Goal: Communication & Community: Answer question/provide support

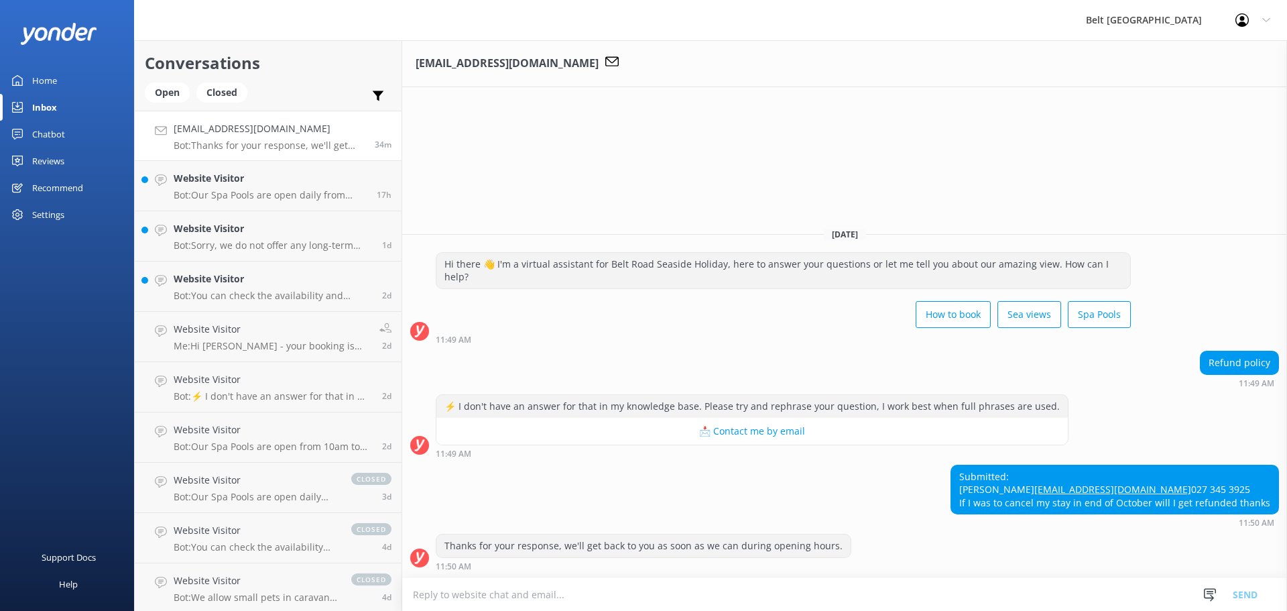
click at [639, 594] on textarea at bounding box center [844, 594] width 885 height 33
click at [719, 595] on textarea "Hi [PERSON_NAME] , Yes you will get refunded minus a 10% admin fee ." at bounding box center [844, 594] width 885 height 34
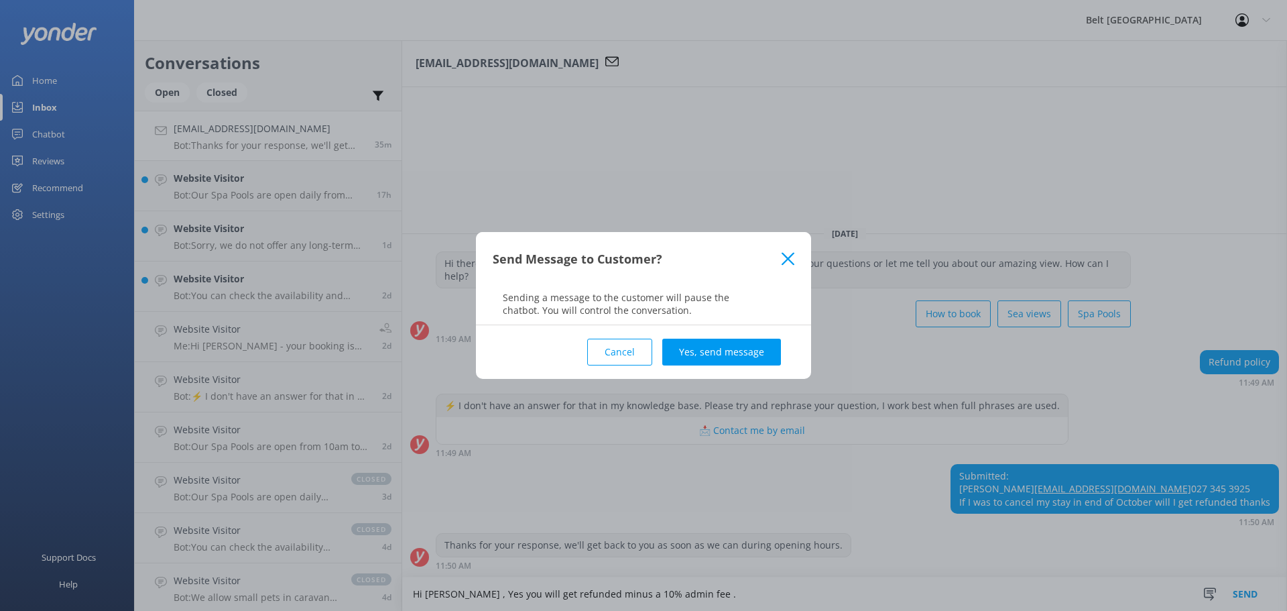
click at [790, 261] on use at bounding box center [788, 258] width 13 height 13
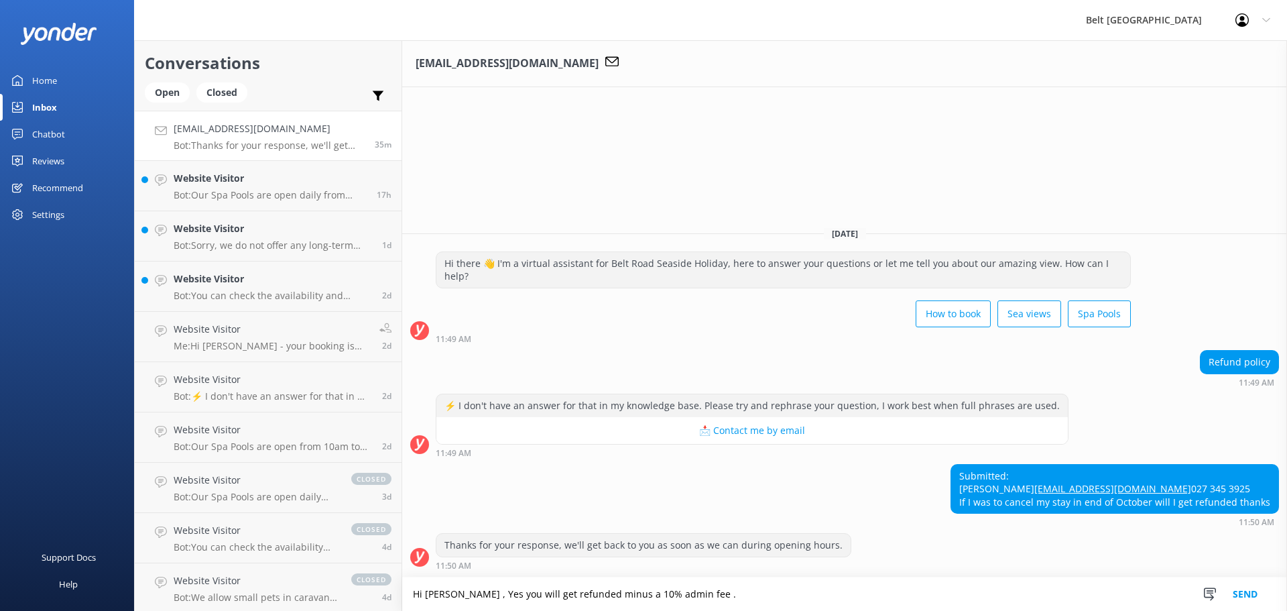
click at [772, 592] on textarea "Hi [PERSON_NAME] , Yes you will get refunded minus a 10% admin fee ." at bounding box center [844, 594] width 885 height 34
type textarea "Hi [PERSON_NAME] , Yes you will get refunded minus a 10% admin fee . Belt Road …"
click at [1249, 594] on button "Send" at bounding box center [1245, 594] width 50 height 34
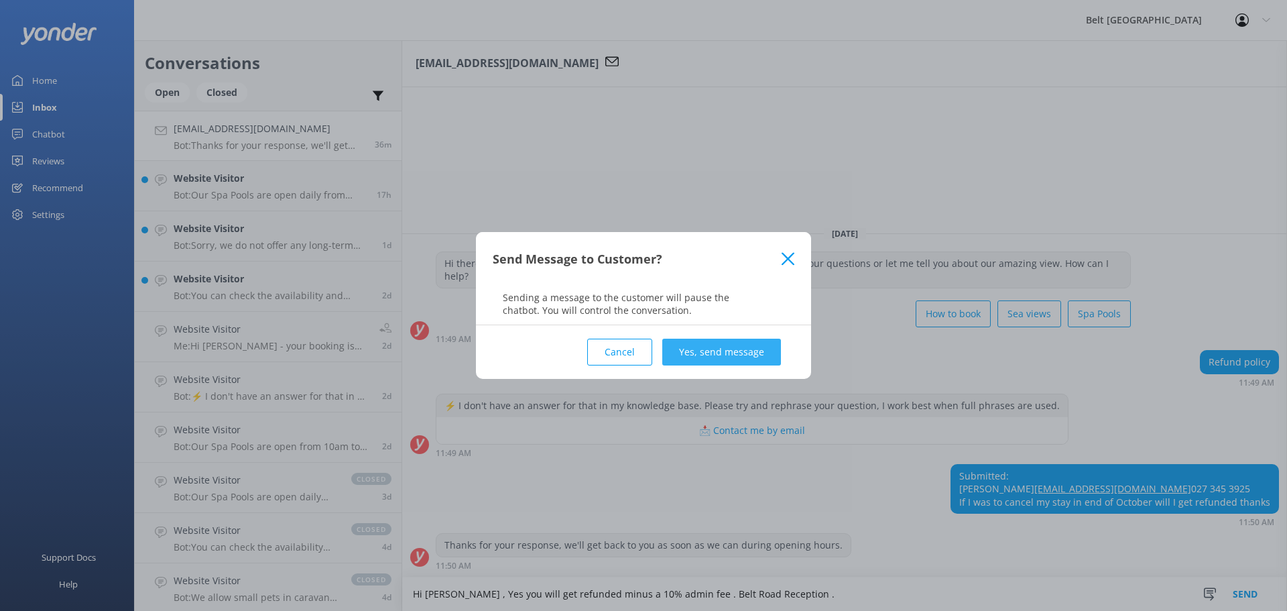
click at [704, 349] on button "Yes, send message" at bounding box center [721, 351] width 119 height 27
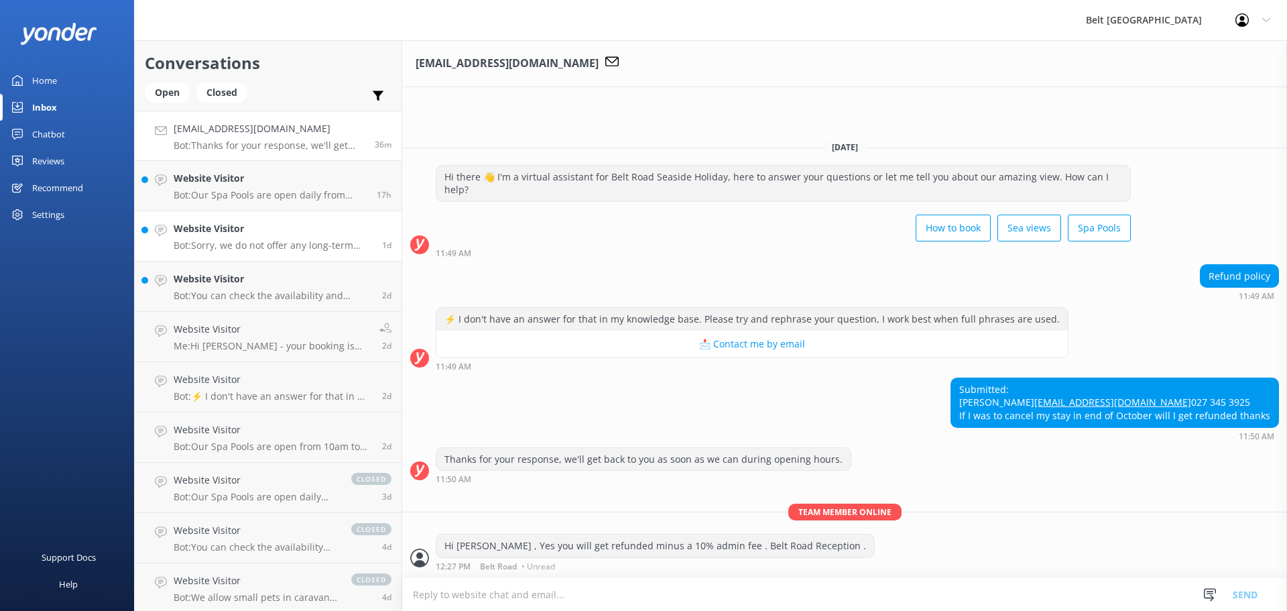
click at [216, 240] on p "Bot: Sorry, we do not offer any long-term stays or long-term accommodation." at bounding box center [273, 245] width 198 height 12
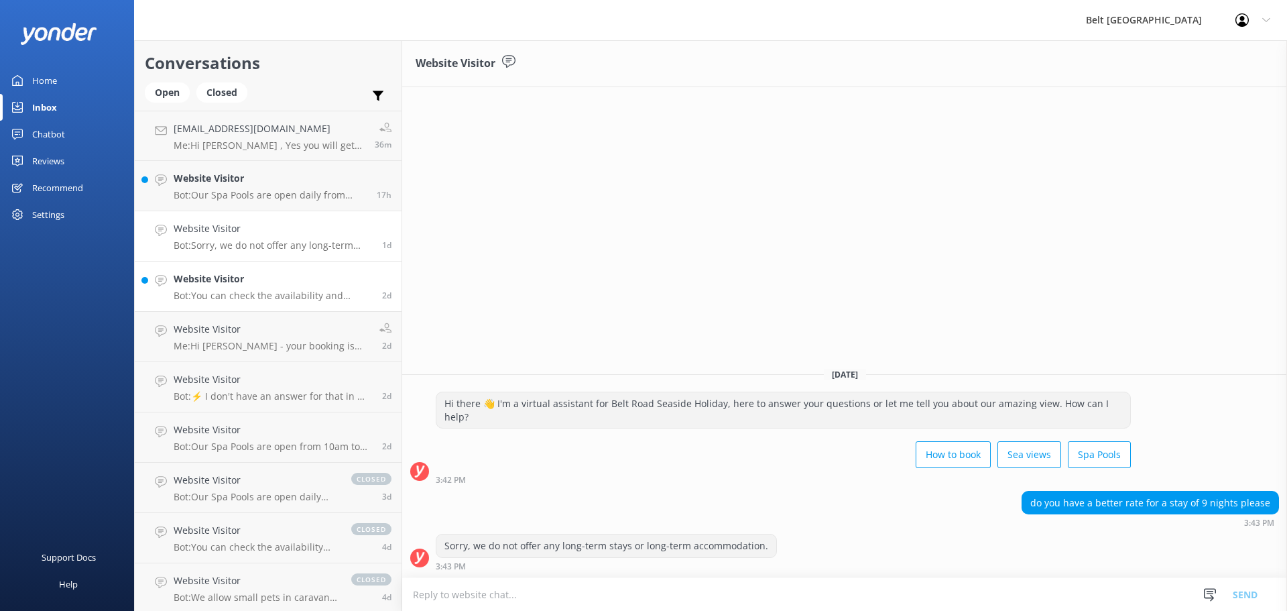
click at [228, 282] on h4 "Website Visitor" at bounding box center [273, 278] width 198 height 15
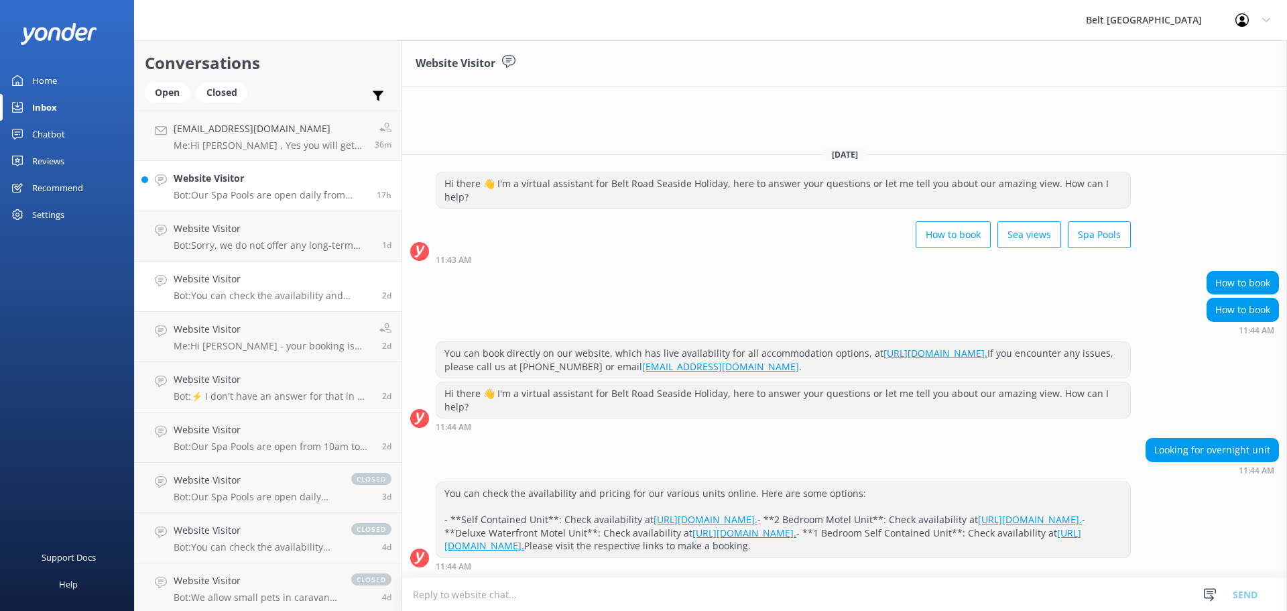
click at [261, 188] on div "Website Visitor Bot: Our Spa Pools are open daily from 10am to 10pm. You can re…" at bounding box center [270, 185] width 193 height 29
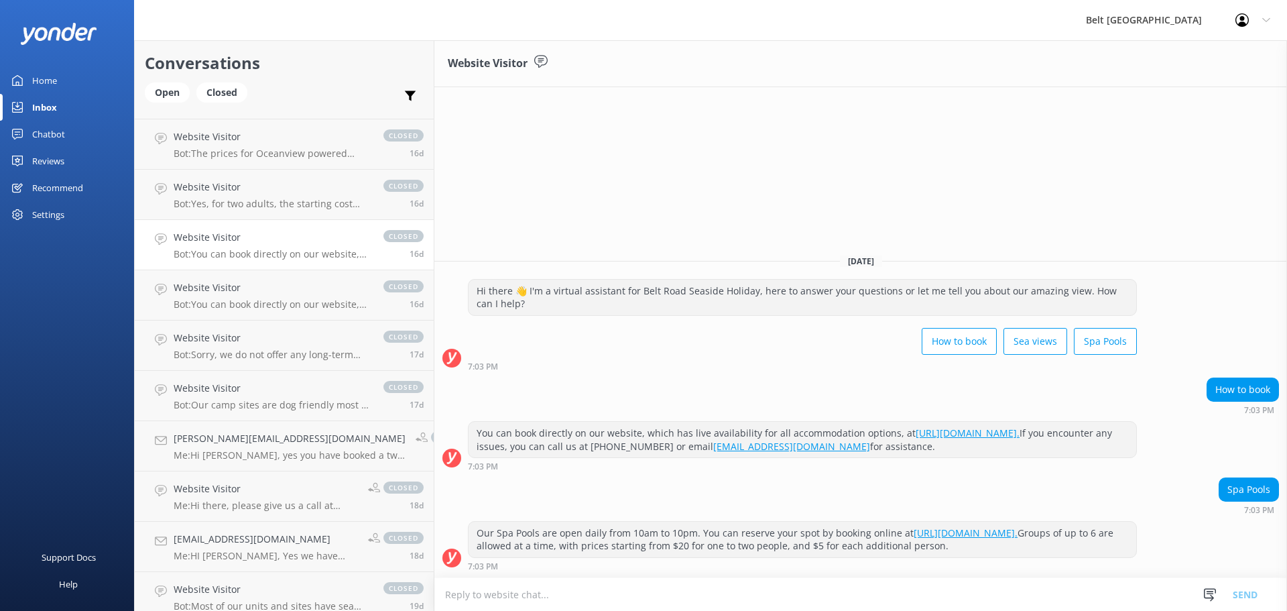
scroll to position [1296, 0]
click at [283, 270] on link "Website Visitor Bot: You can book directly on our website, which has live avail…" at bounding box center [284, 247] width 299 height 50
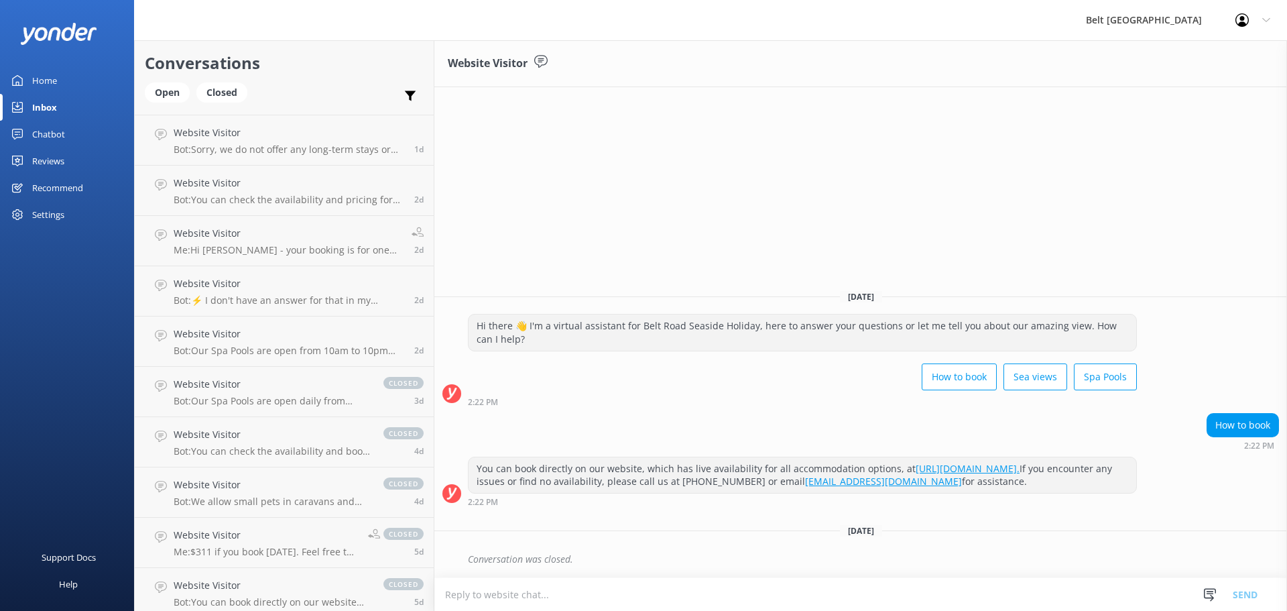
scroll to position [90, 0]
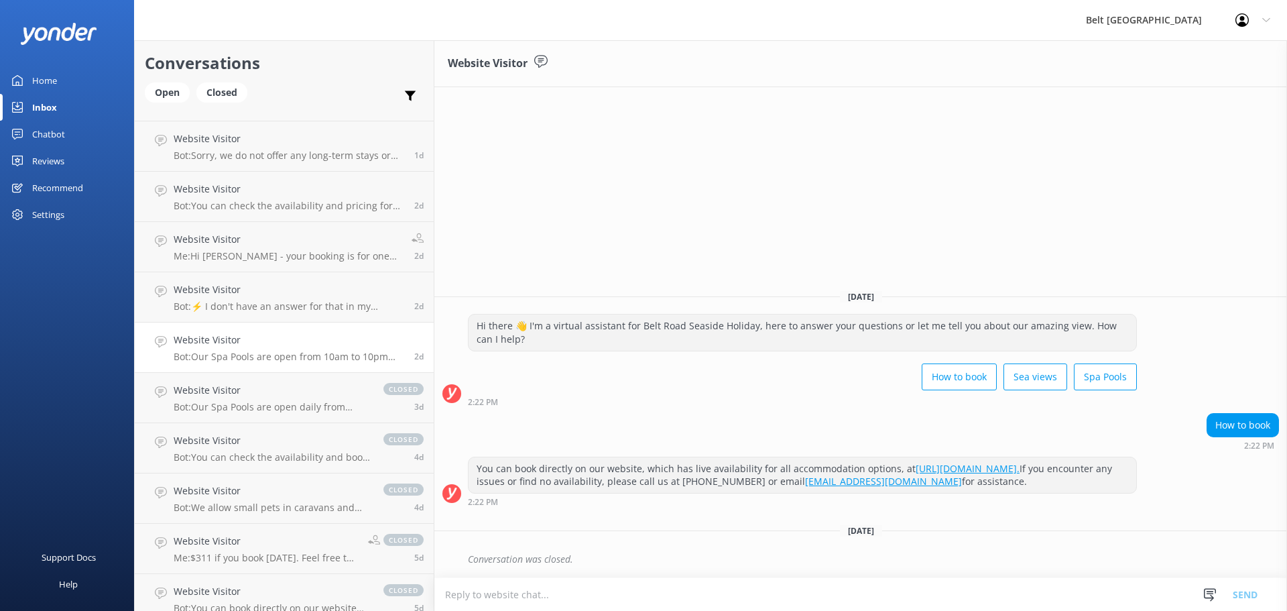
click at [274, 359] on p "Bot: Our Spa Pools are open from 10am to 10pm daily. You can reserve your spot …" at bounding box center [289, 357] width 231 height 12
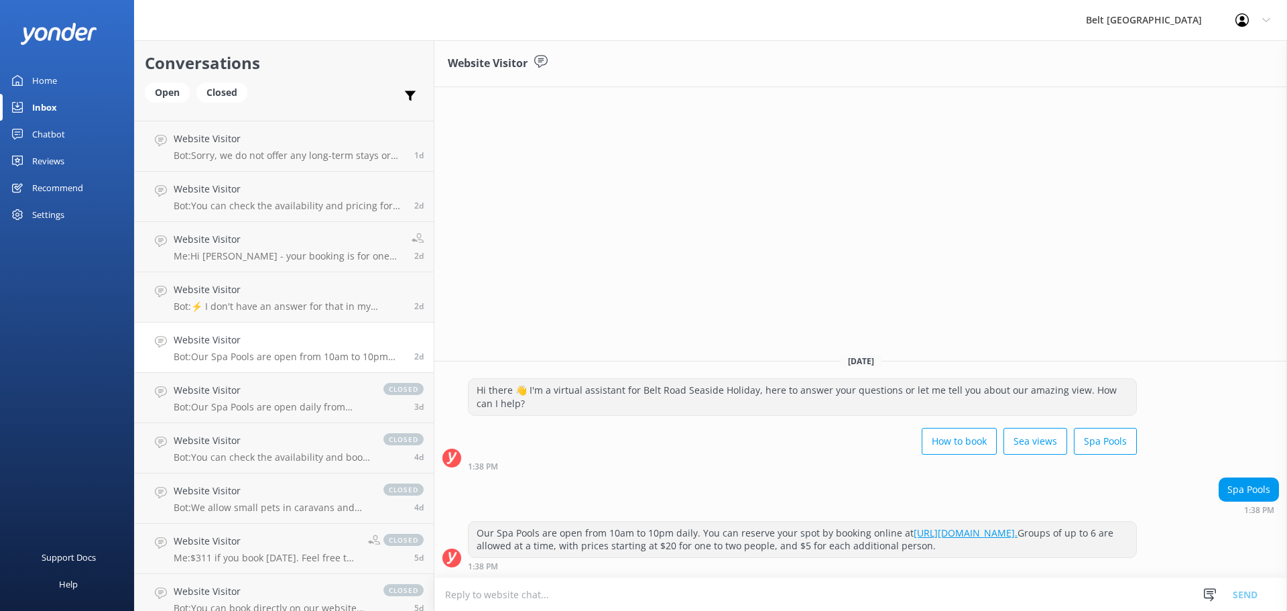
click at [1263, 23] on icon at bounding box center [1266, 20] width 8 height 8
drag, startPoint x: 1126, startPoint y: 117, endPoint x: 851, endPoint y: 158, distance: 278.5
click at [1121, 117] on div "Website Visitor [DATE] Hi there 👋 I'm a virtual assistant for Belt Road Seaside…" at bounding box center [860, 325] width 853 height 570
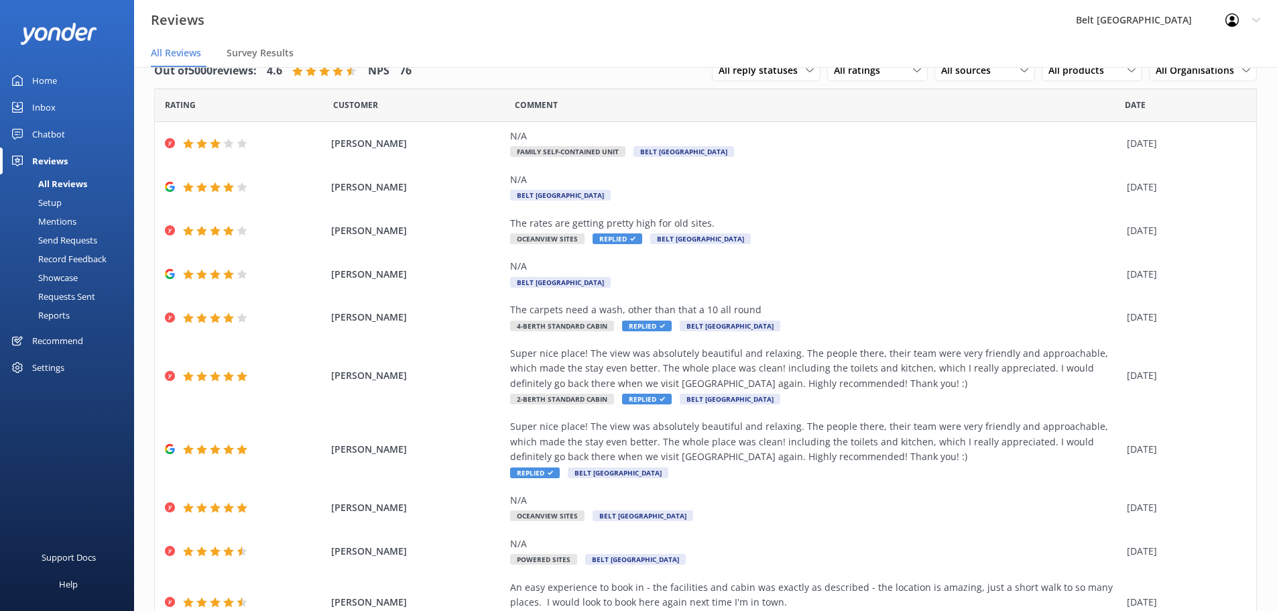
scroll to position [67, 0]
